Goal: Task Accomplishment & Management: Manage account settings

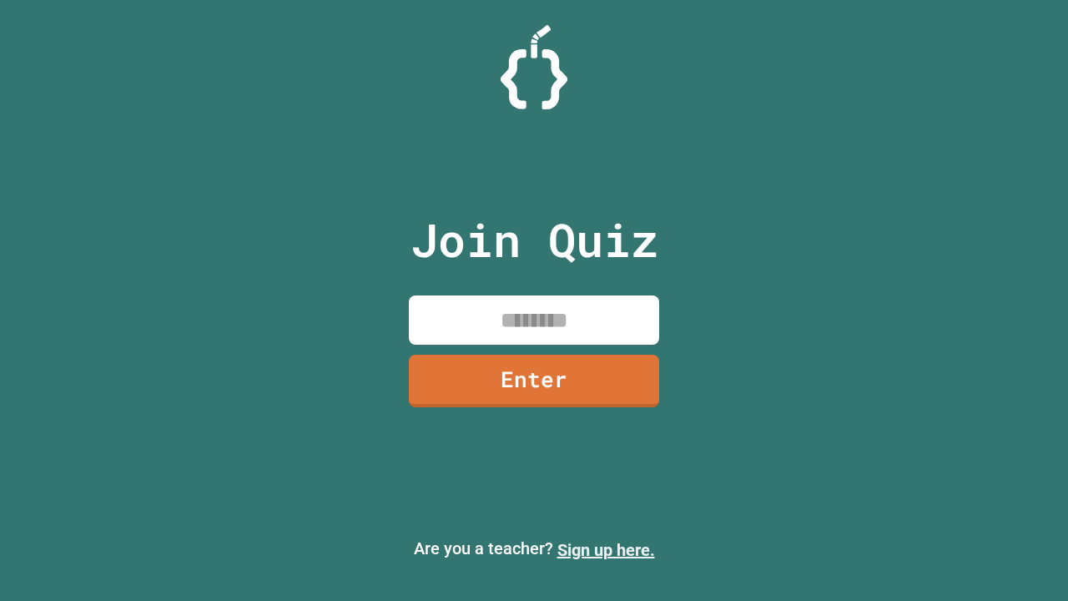
click at [606, 550] on link "Sign up here." at bounding box center [606, 550] width 98 height 20
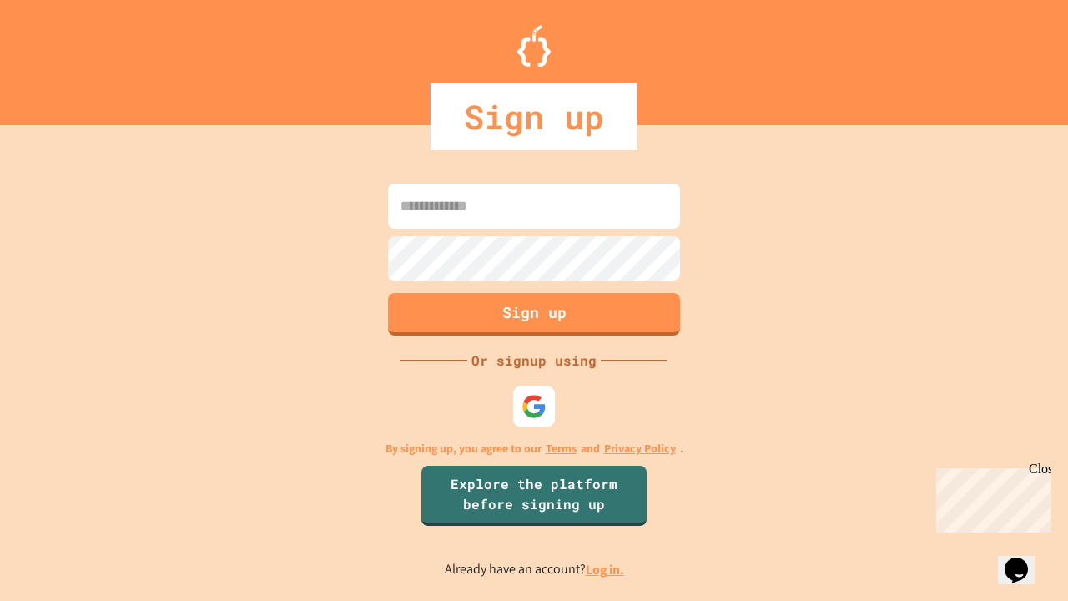
click at [606, 569] on link "Log in." at bounding box center [605, 570] width 38 height 18
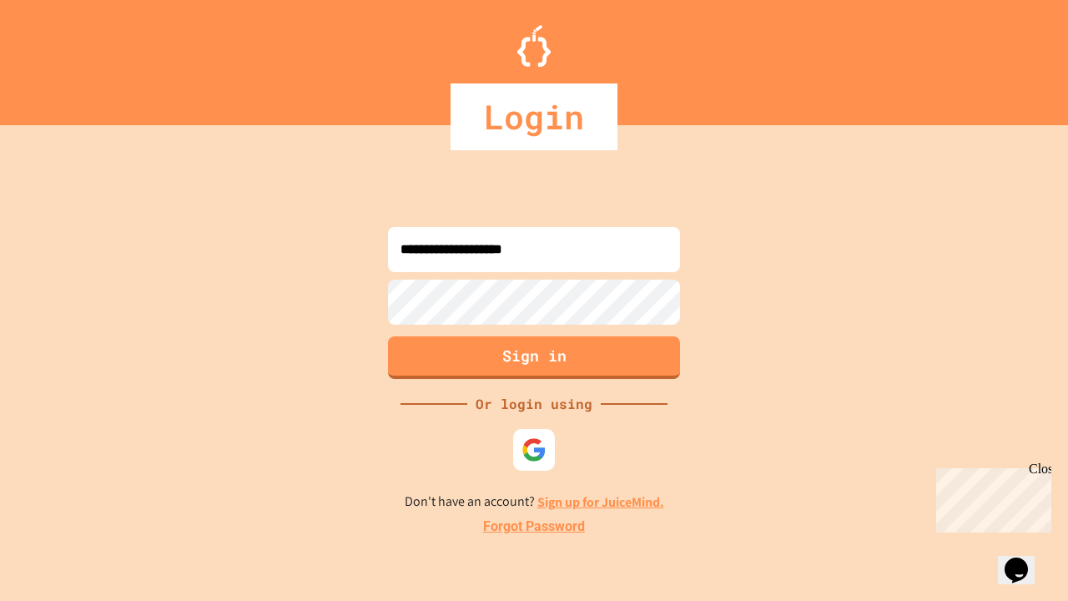
type input "**********"
